Goal: Task Accomplishment & Management: Manage account settings

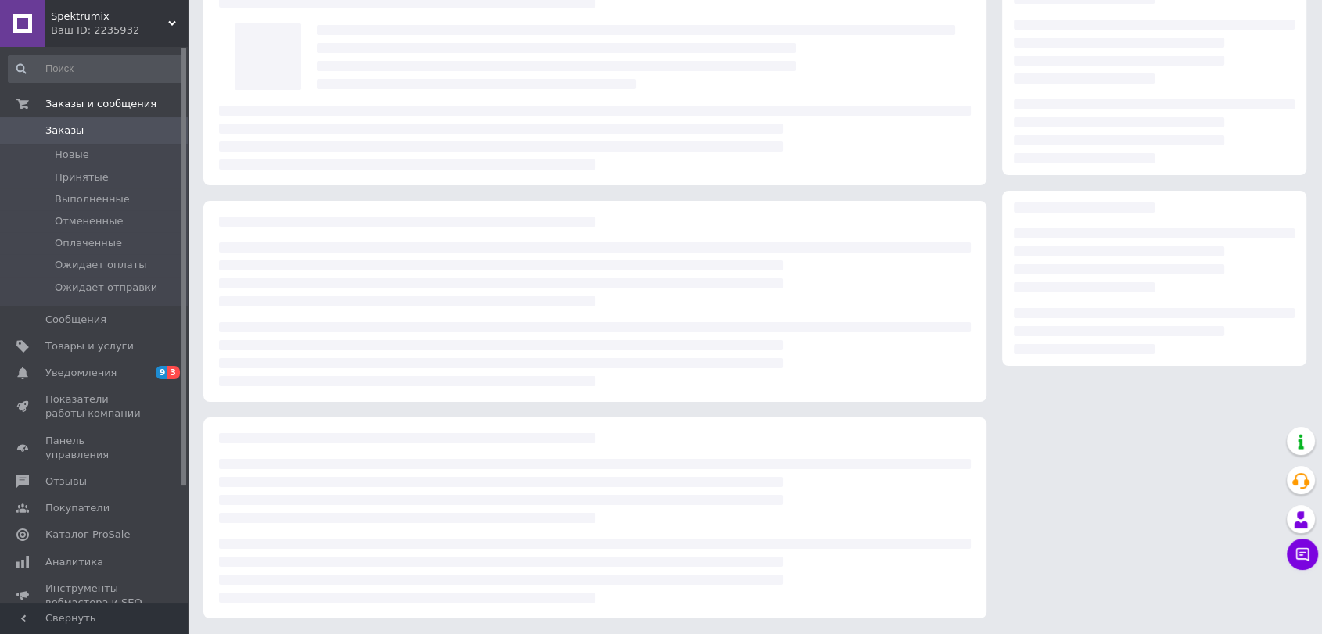
scroll to position [81, 0]
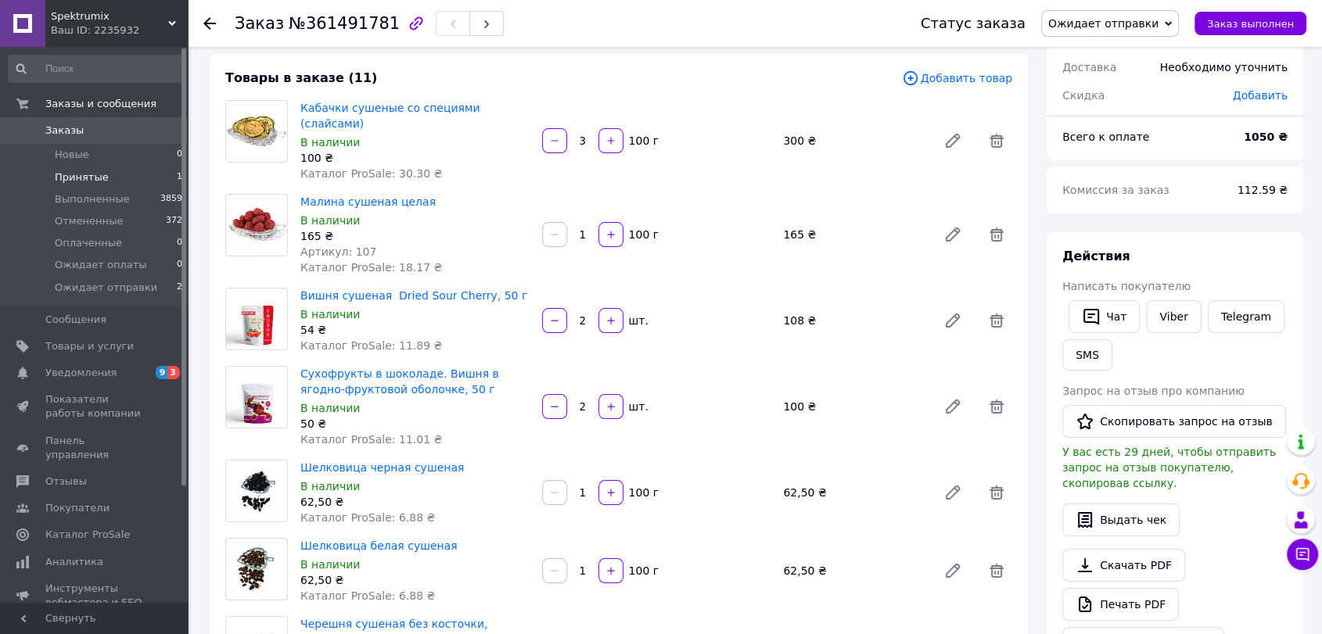
click at [81, 171] on span "Принятые" at bounding box center [82, 178] width 54 height 14
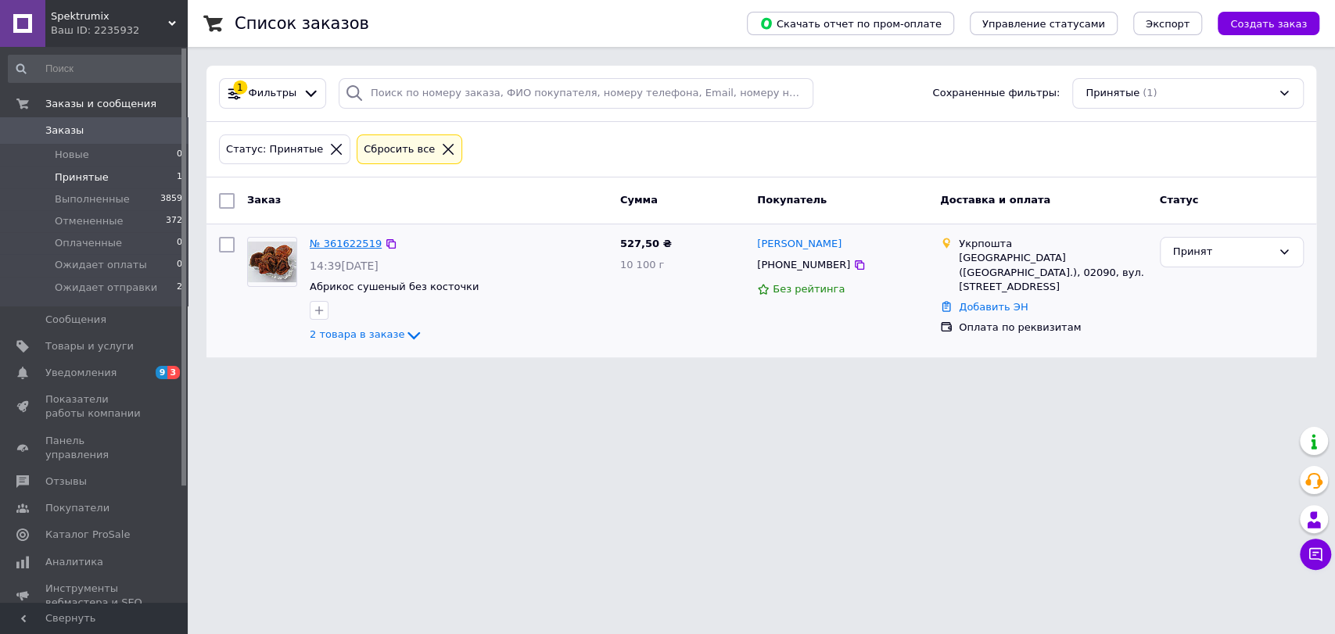
click at [361, 246] on link "№ 361622519" at bounding box center [346, 244] width 72 height 12
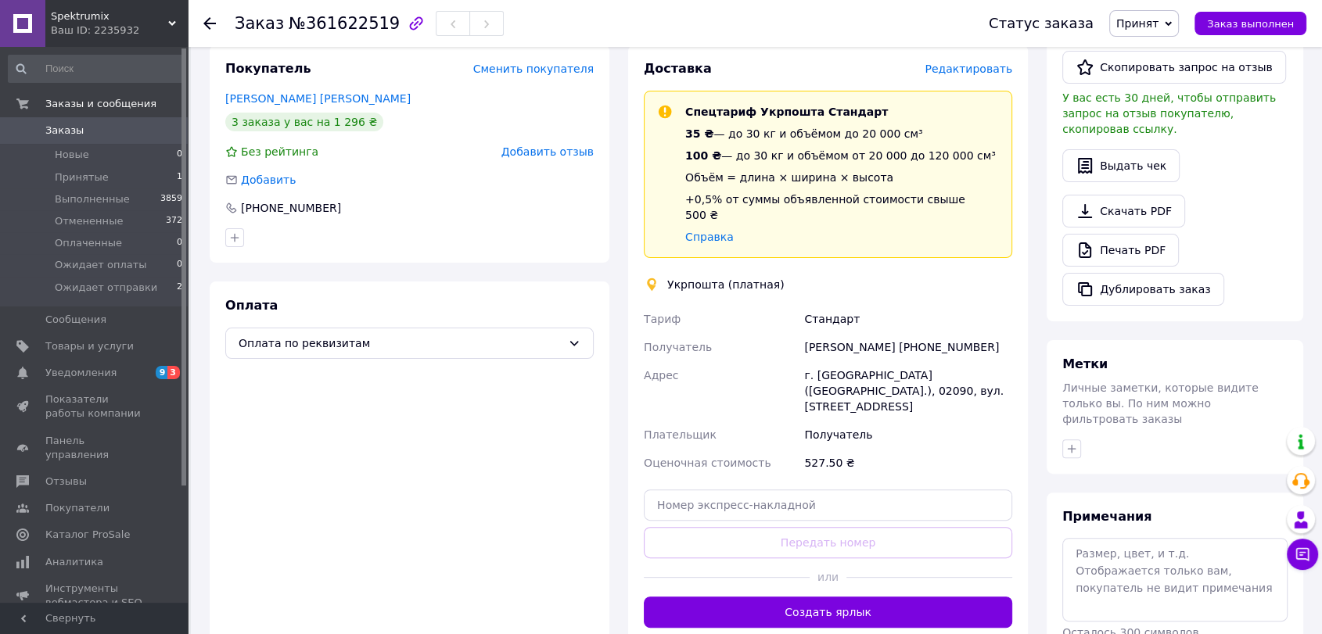
scroll to position [347, 0]
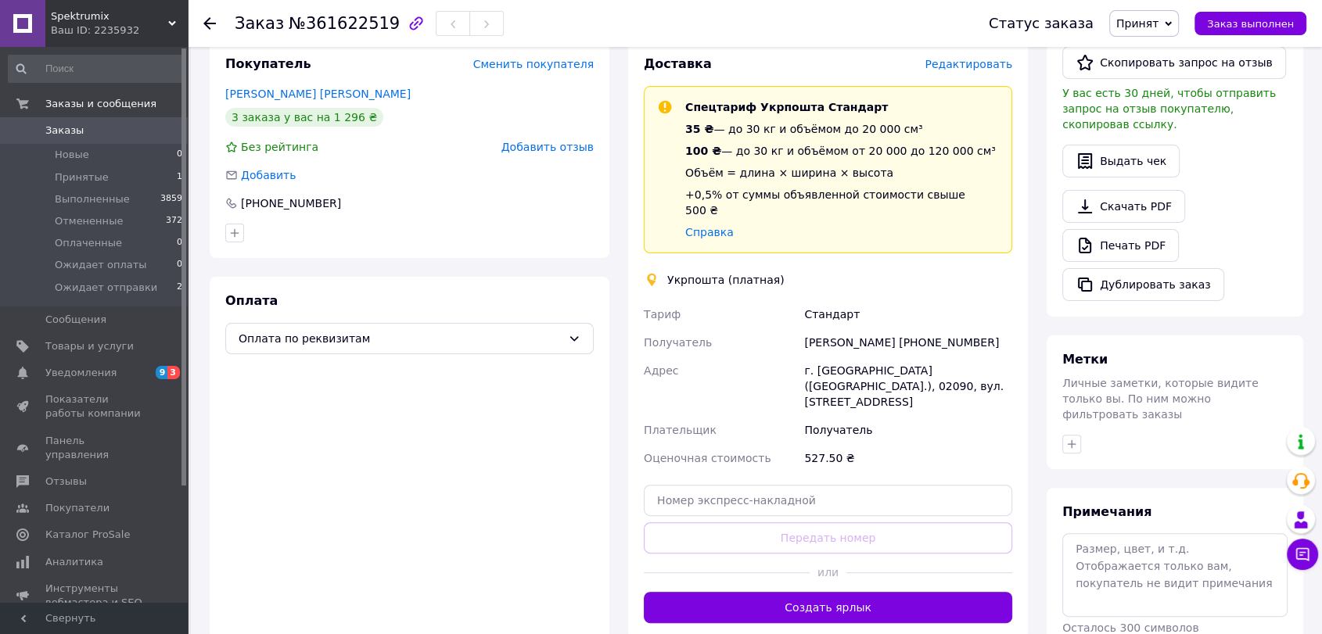
drag, startPoint x: 948, startPoint y: 327, endPoint x: 1023, endPoint y: 324, distance: 75.2
click at [1023, 324] on div "Доставка Редактировать Спецтариф Укрпошта Стандарт 35 ₴ — до 30 кг и объёмом до…" at bounding box center [828, 339] width 400 height 599
copy div "0969731740"
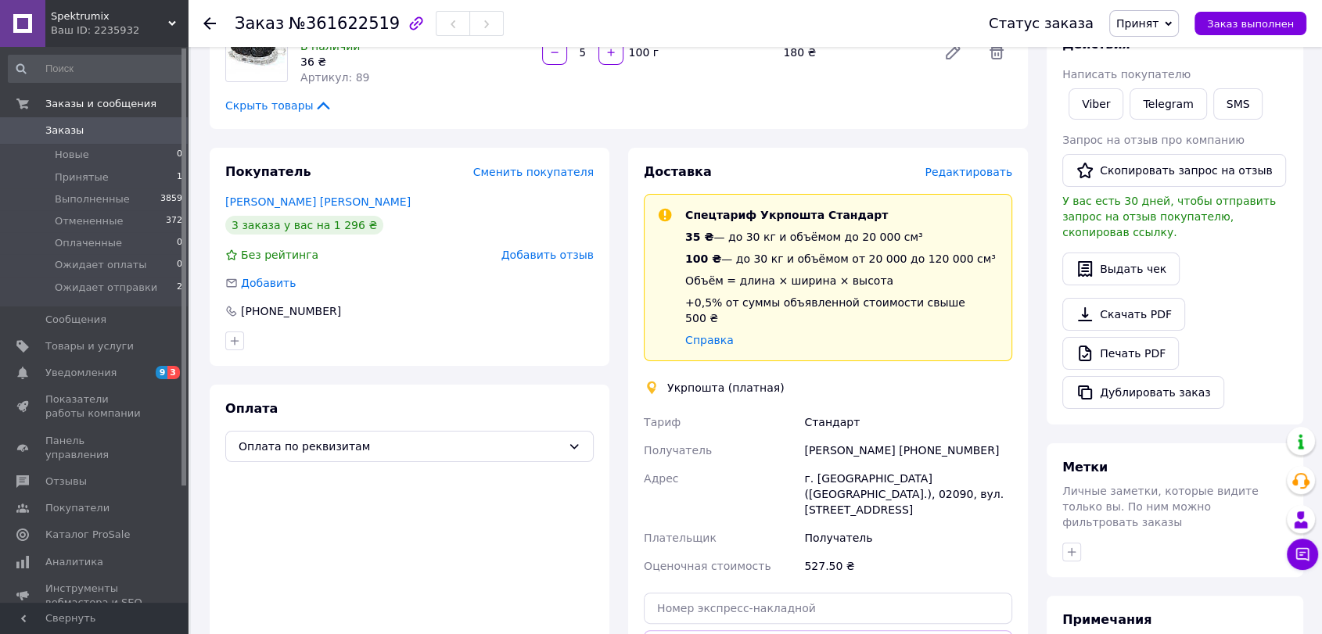
scroll to position [87, 0]
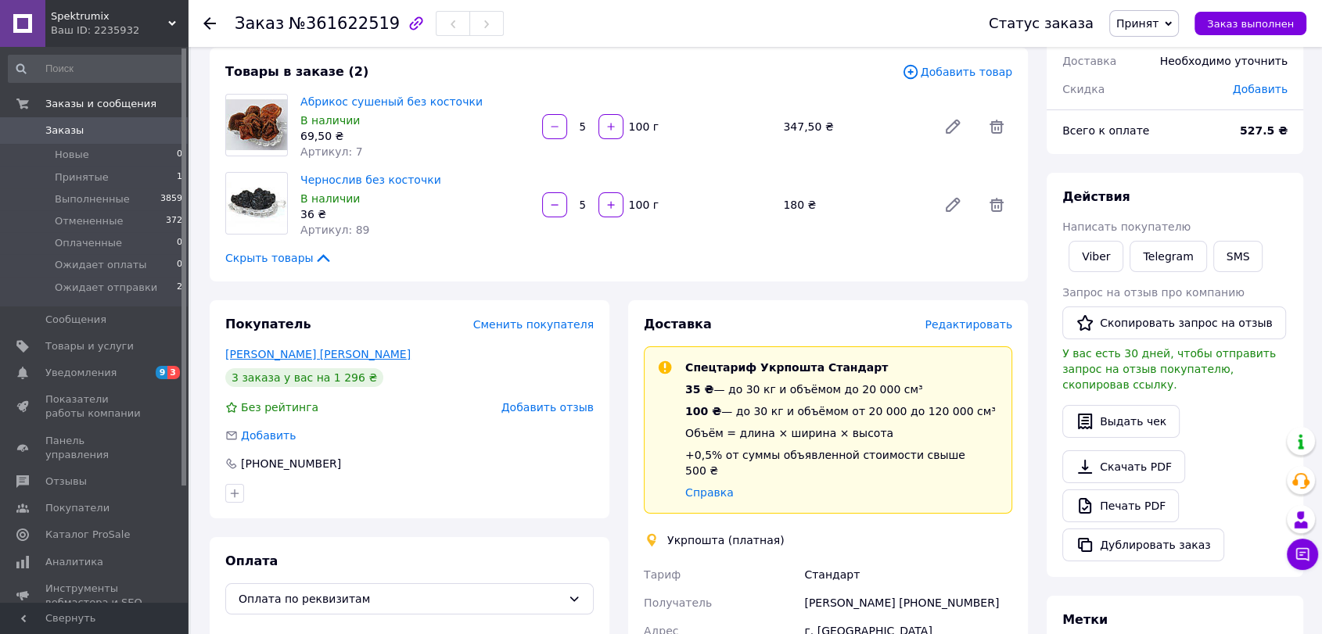
click at [337, 357] on link "[PERSON_NAME] [PERSON_NAME]" at bounding box center [317, 354] width 185 height 13
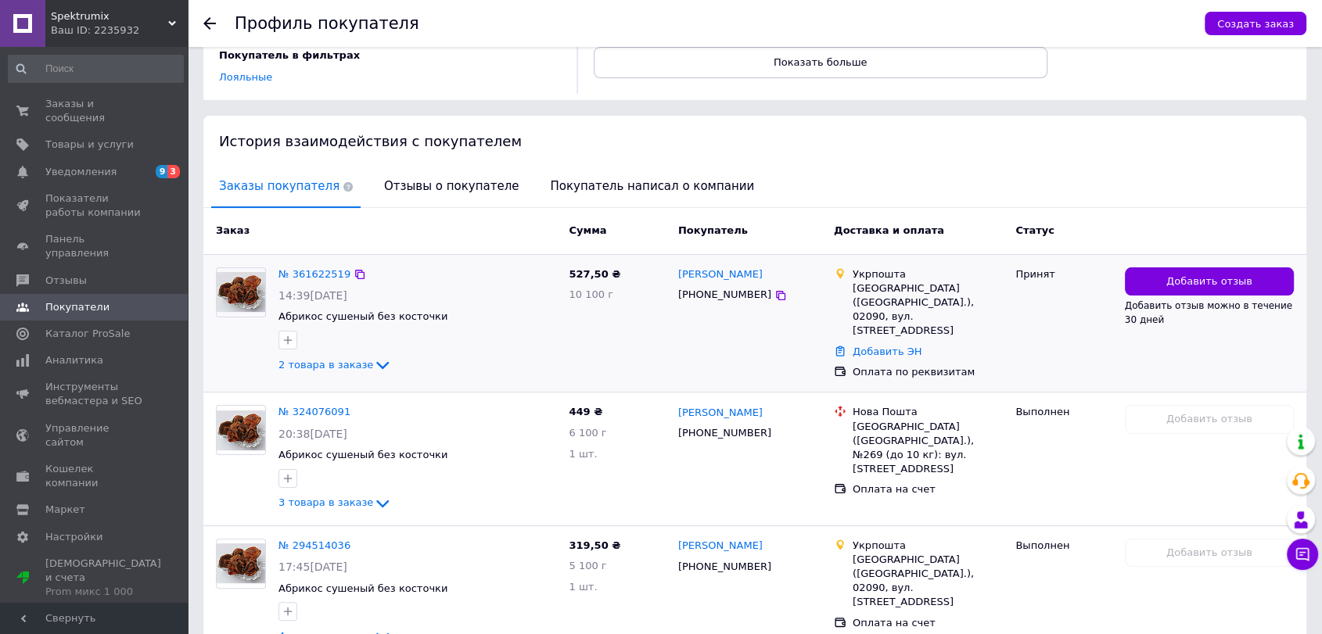
scroll to position [260, 0]
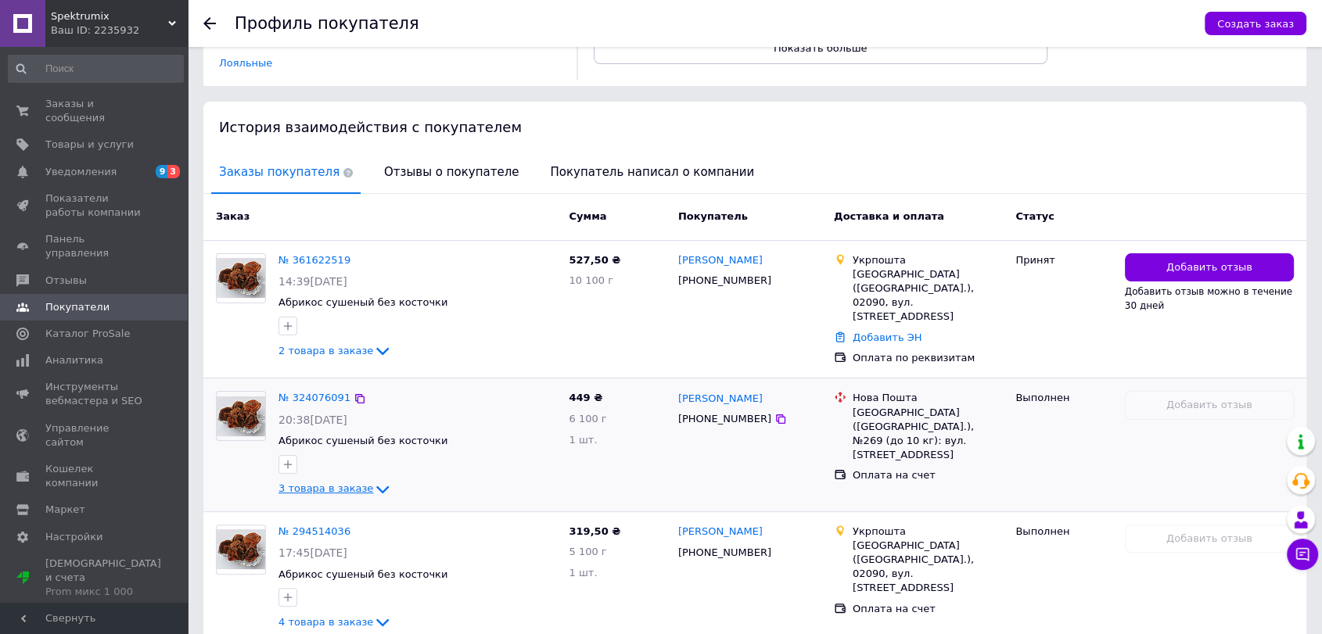
click at [376, 486] on icon at bounding box center [382, 490] width 13 height 8
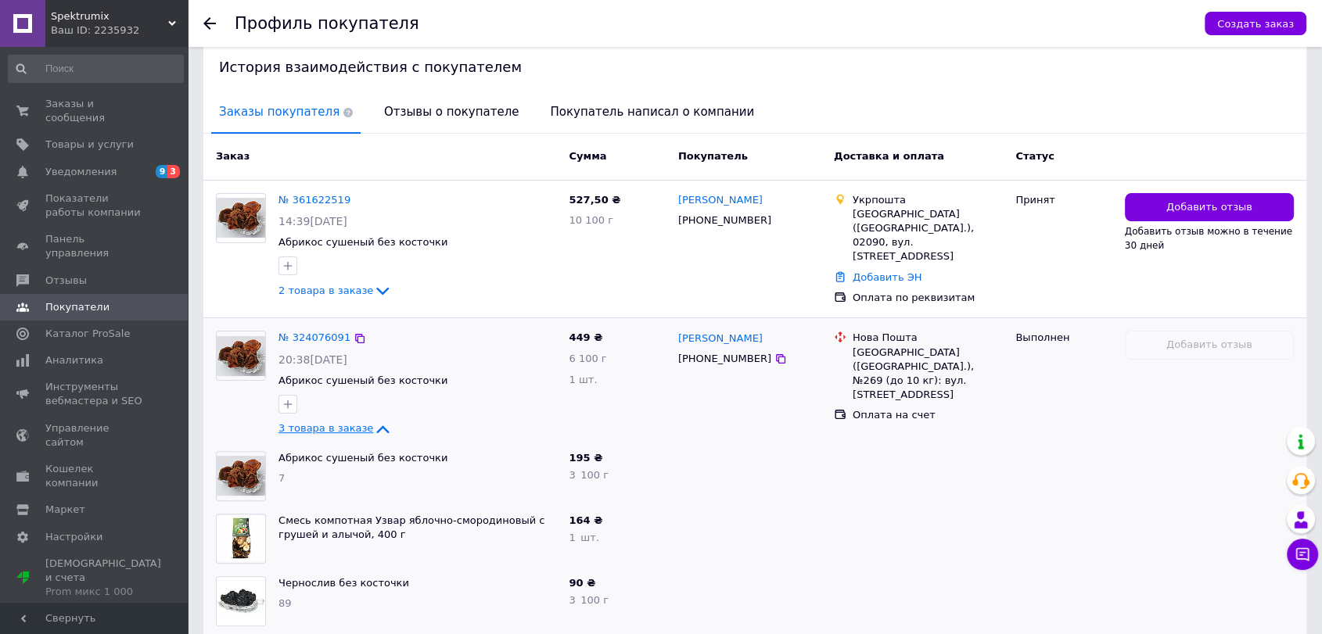
scroll to position [347, 0]
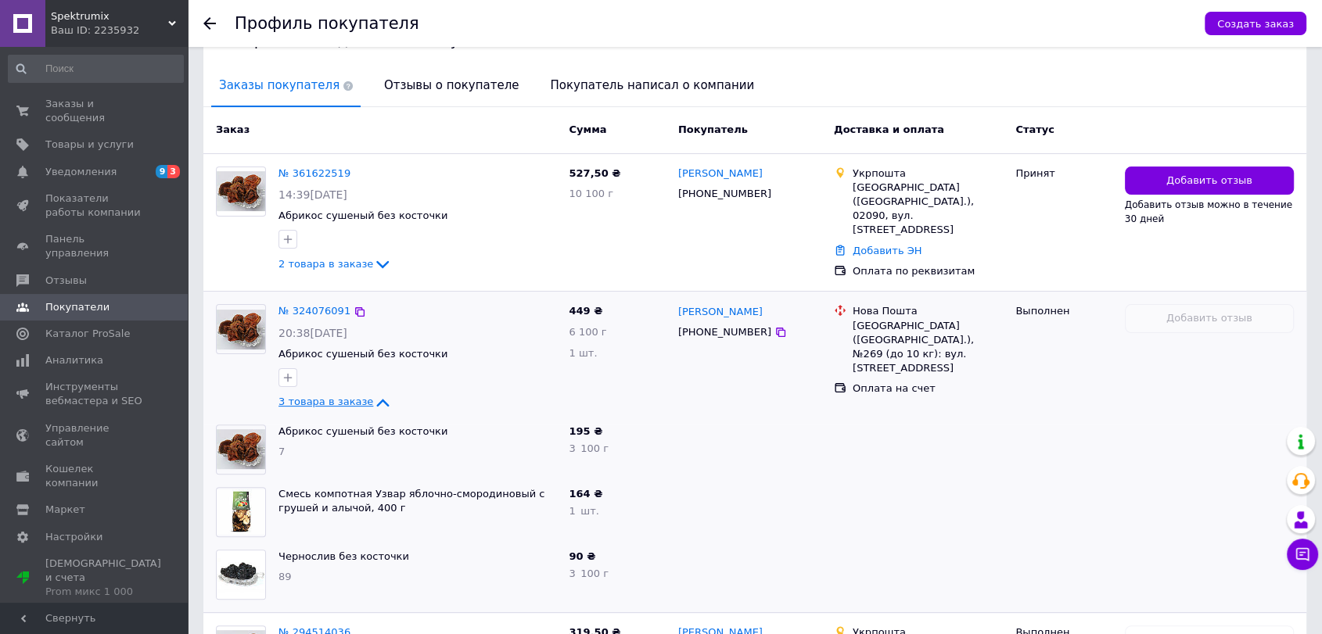
click at [373, 393] on icon at bounding box center [382, 402] width 19 height 19
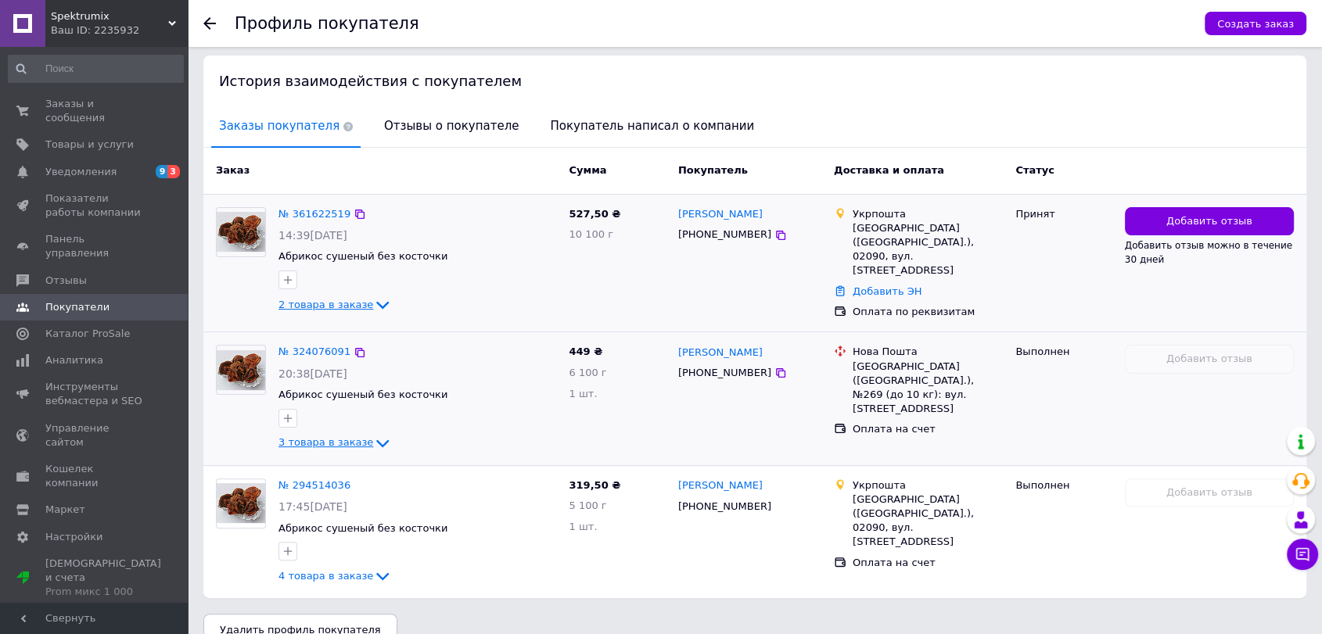
click at [373, 296] on icon at bounding box center [382, 305] width 19 height 19
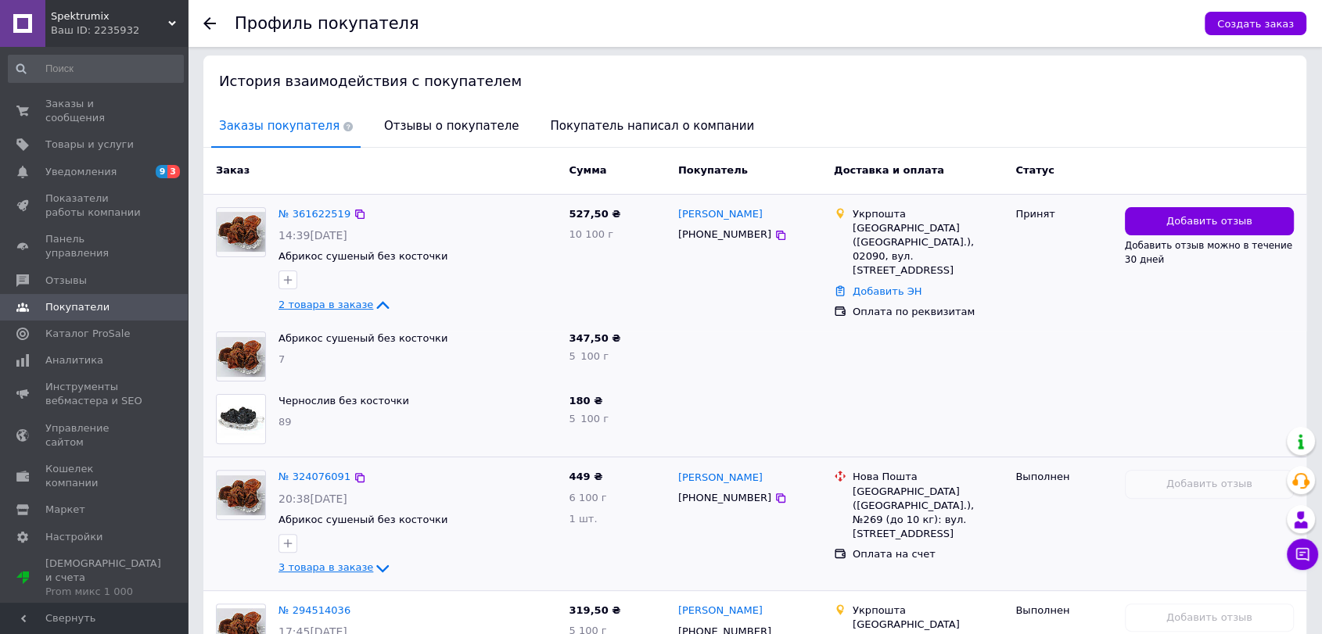
click at [373, 296] on icon at bounding box center [382, 305] width 19 height 19
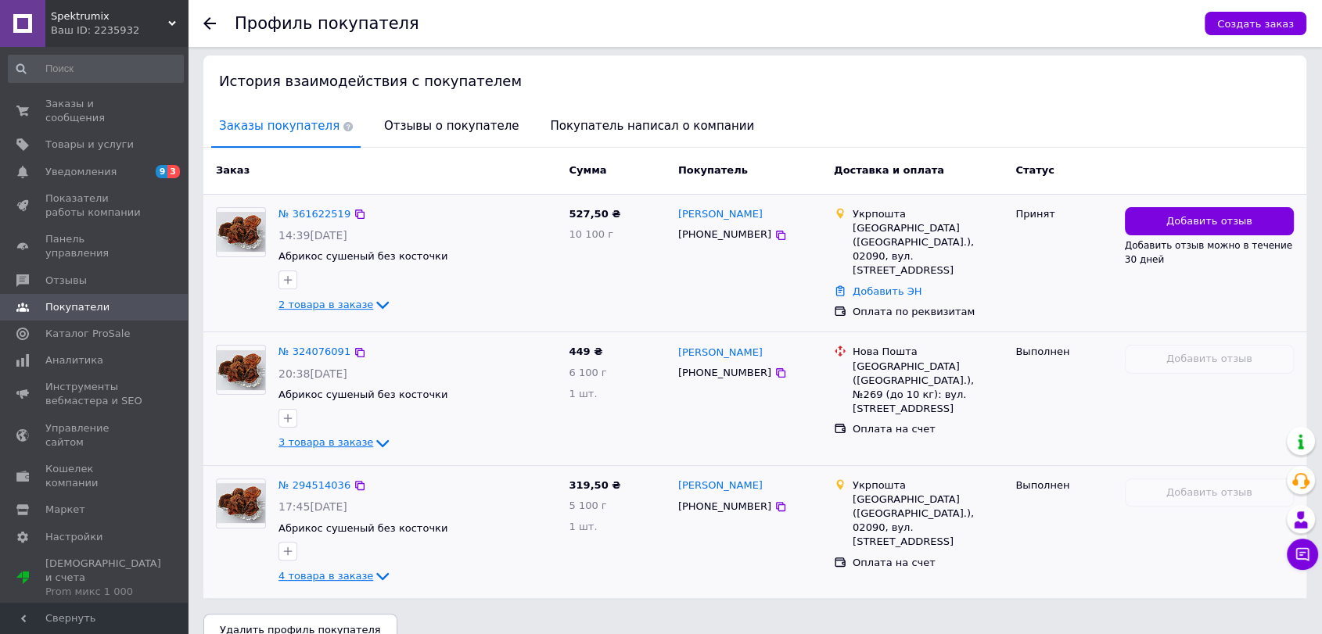
click at [373, 567] on icon at bounding box center [382, 576] width 19 height 19
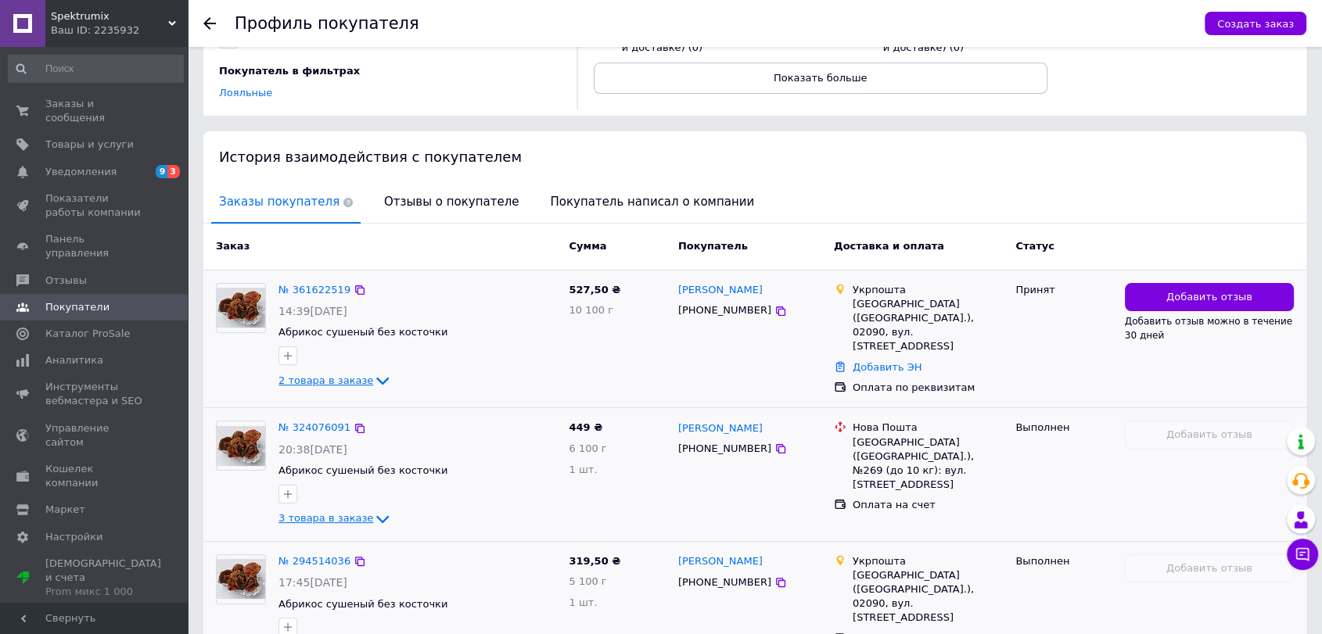
scroll to position [210, 0]
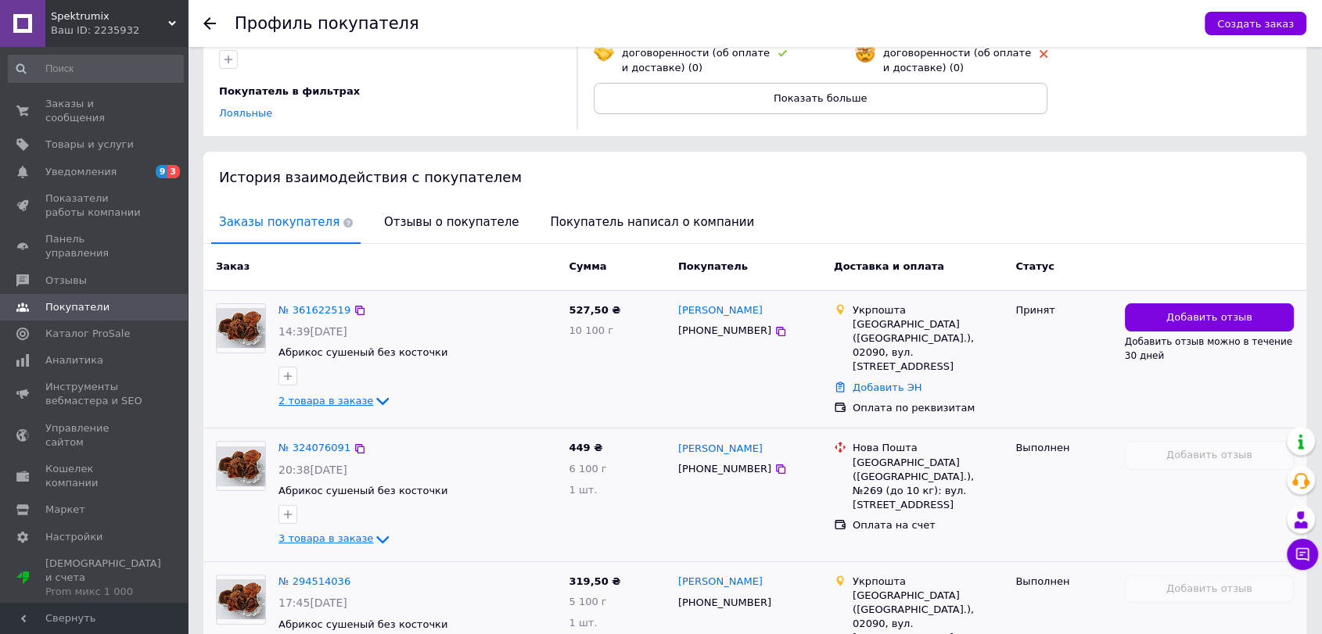
click at [1045, 304] on div "Принят" at bounding box center [1063, 311] width 96 height 14
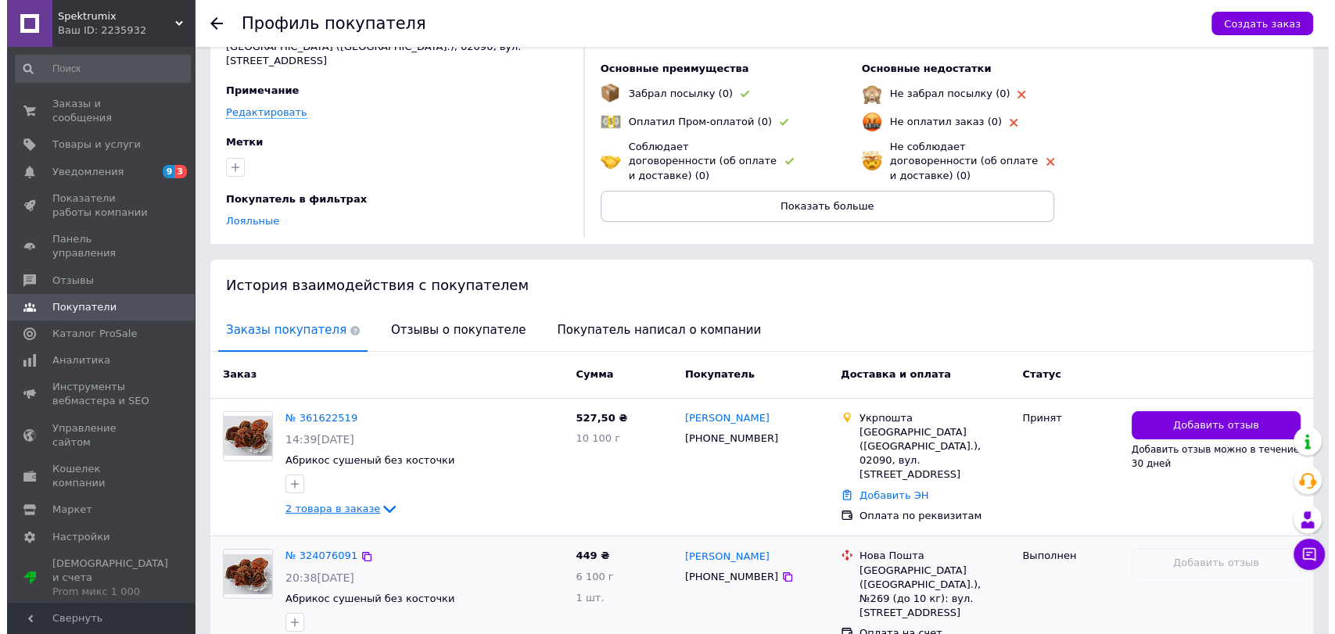
scroll to position [0, 0]
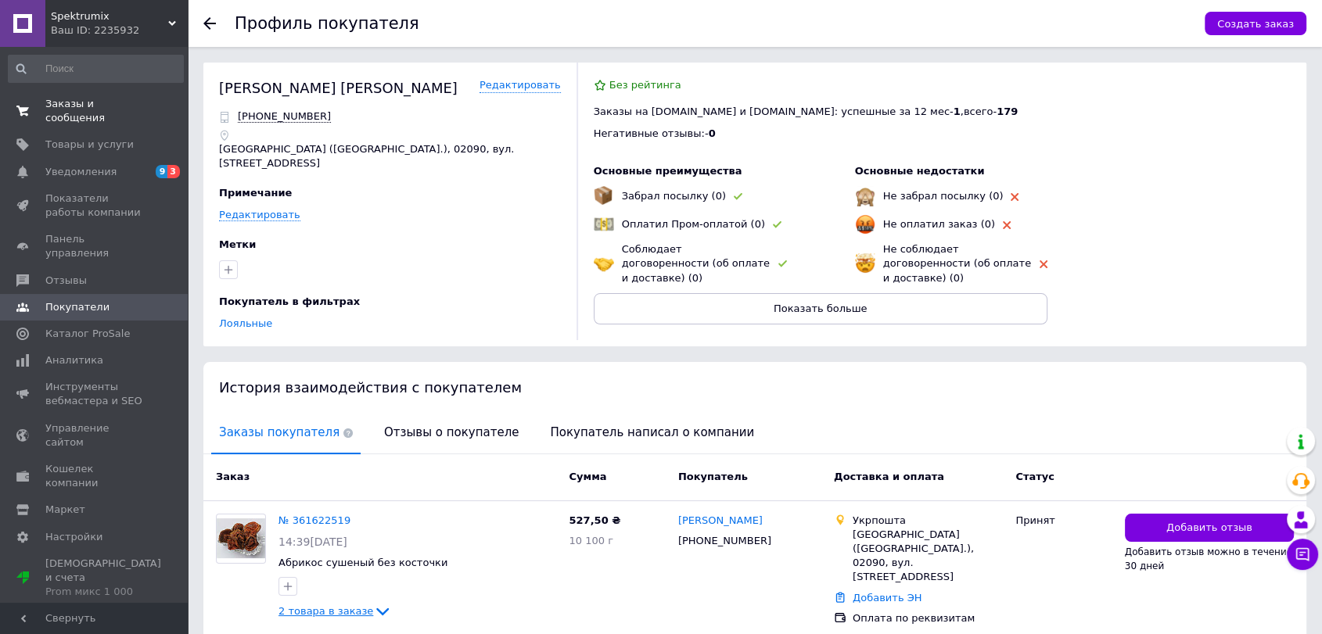
click at [96, 110] on span "Заказы и сообщения" at bounding box center [94, 111] width 99 height 28
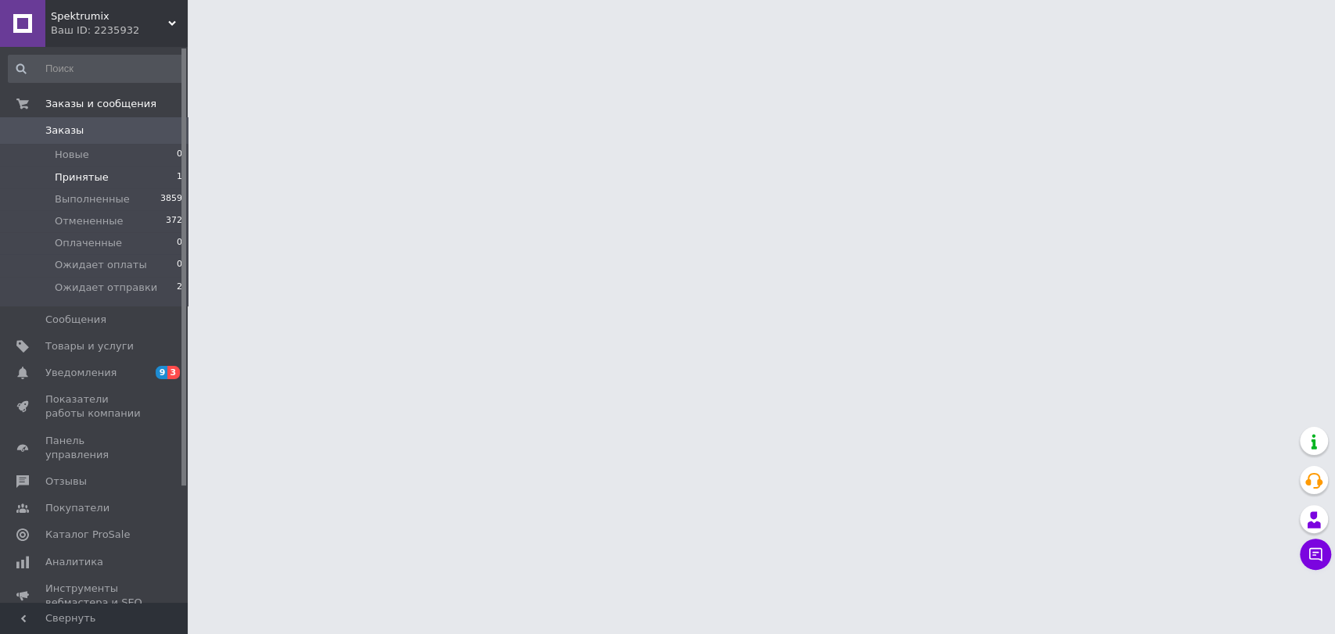
click at [99, 173] on span "Принятые" at bounding box center [82, 178] width 54 height 14
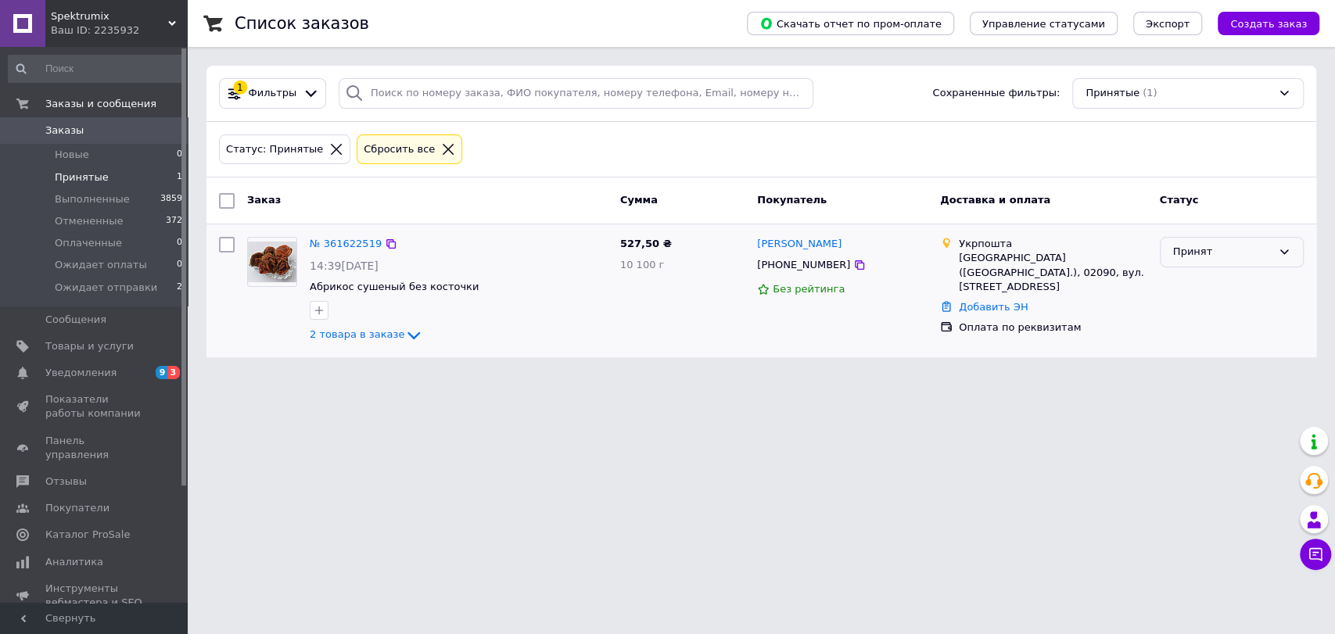
click at [1187, 246] on div "Принят" at bounding box center [1222, 252] width 99 height 16
click at [1235, 357] on li "Ожидает оплаты" at bounding box center [1232, 357] width 142 height 29
